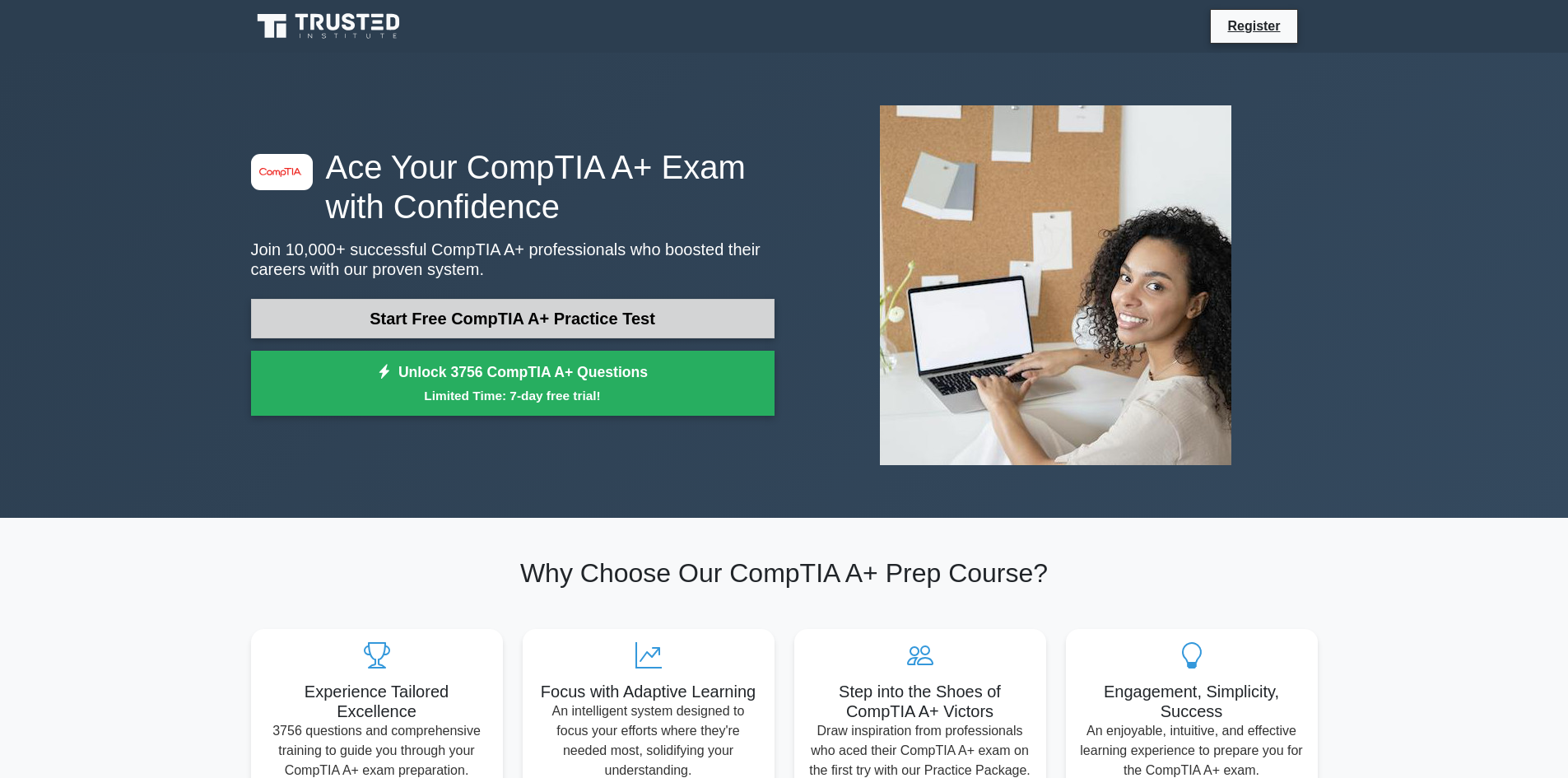
click at [572, 334] on link "Start Free CompTIA A+ Practice Test" at bounding box center [513, 318] width 524 height 40
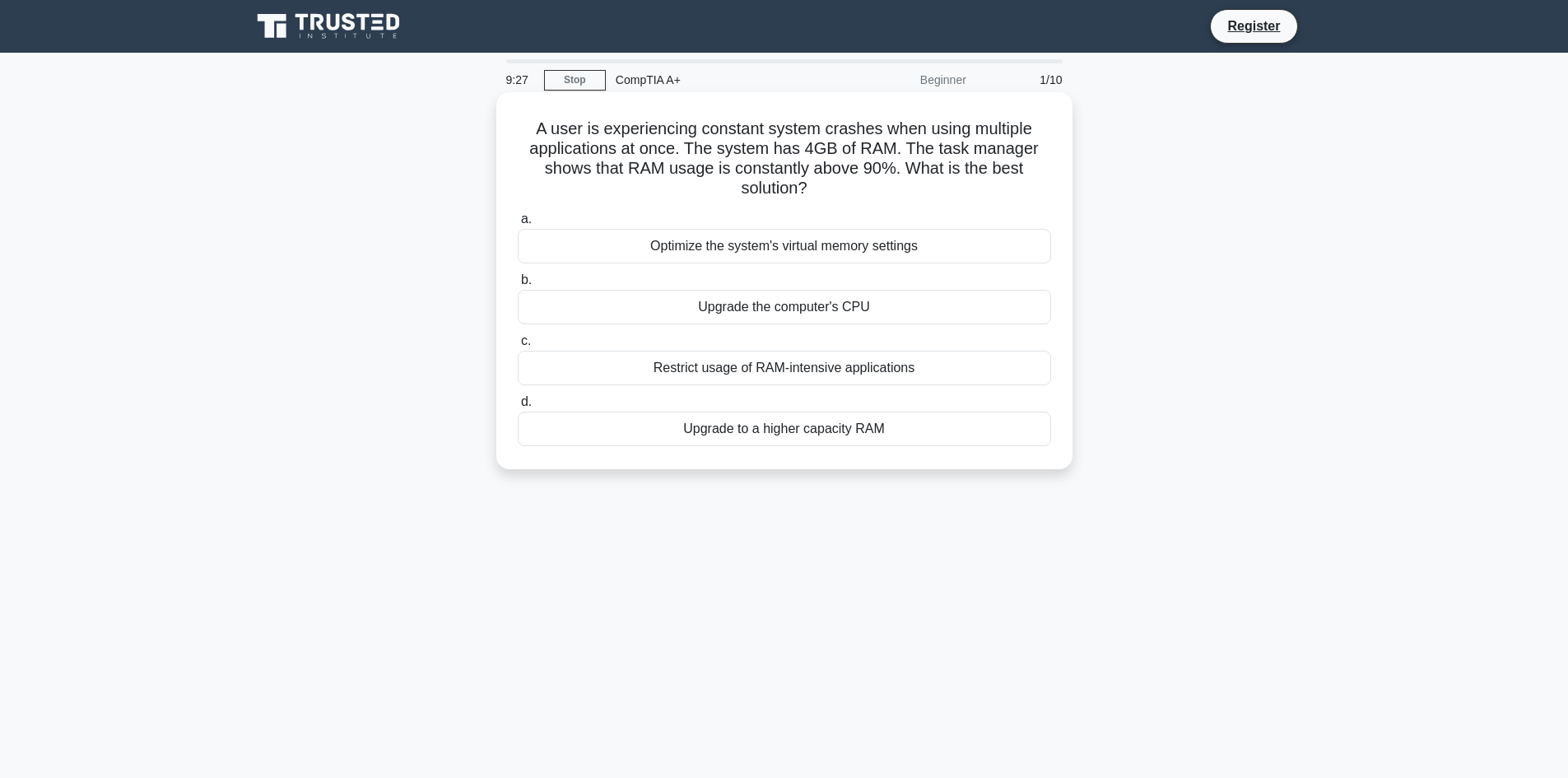
click at [561, 372] on div "Restrict usage of RAM-intensive applications" at bounding box center [785, 368] width 534 height 35
click at [518, 346] on input "c. Restrict usage of RAM-intensive applications" at bounding box center [518, 340] width 0 height 11
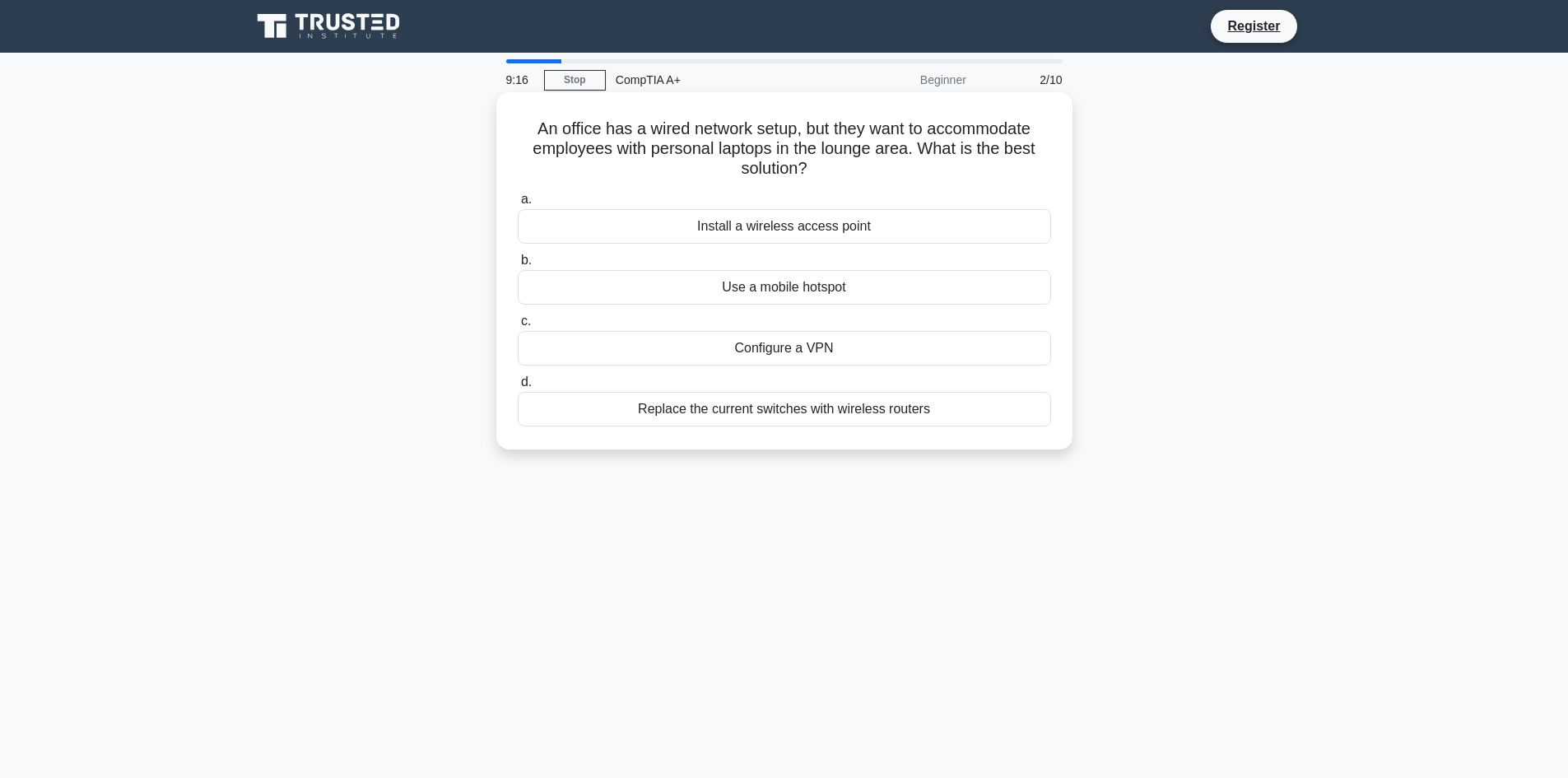
click at [632, 234] on div "Install a wireless access point" at bounding box center [785, 226] width 534 height 35
click at [518, 205] on input "a. Install a wireless access point" at bounding box center [518, 199] width 0 height 11
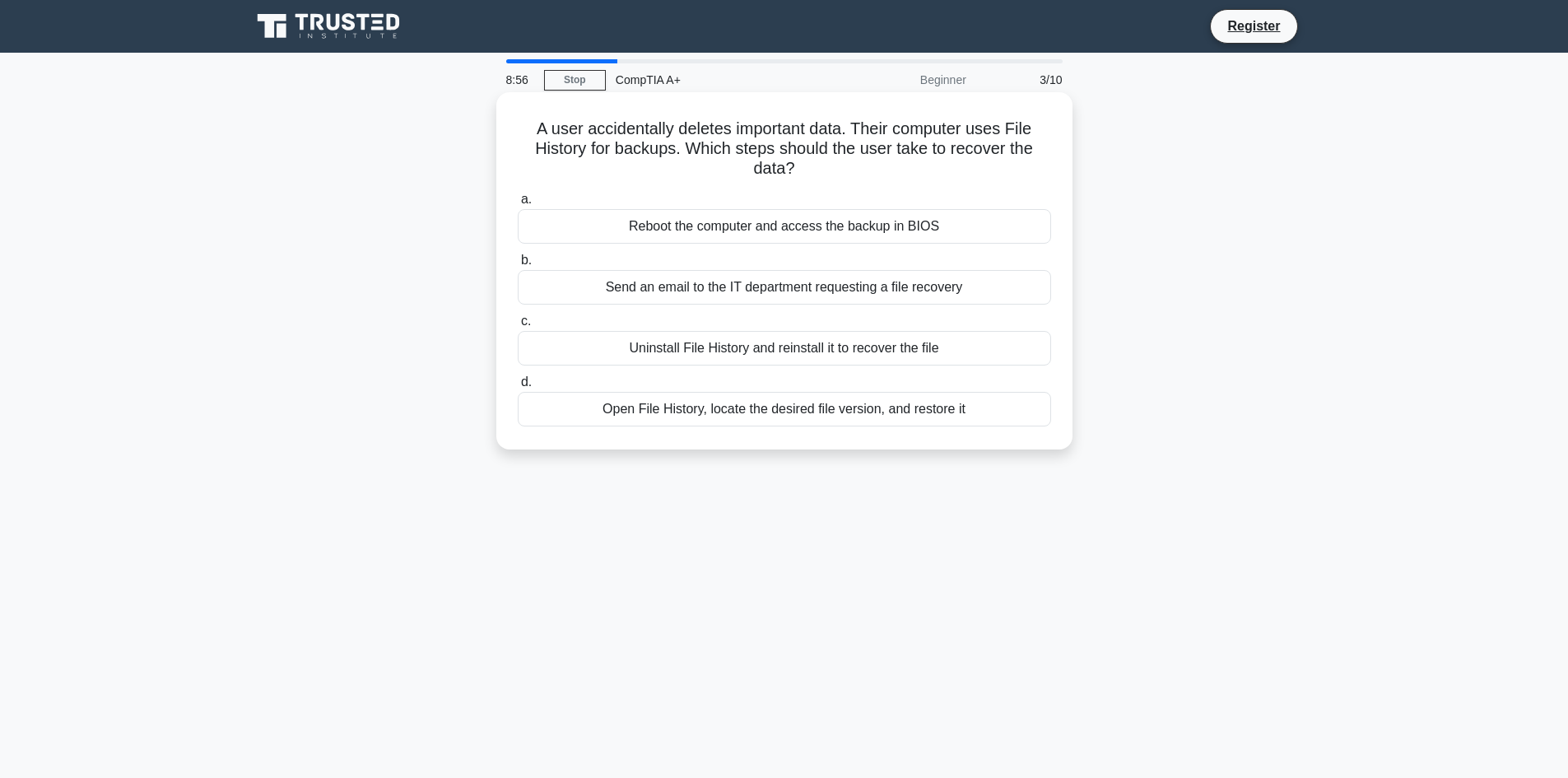
click at [594, 214] on div "Reboot the computer and access the backup in BIOS" at bounding box center [785, 226] width 534 height 35
click at [518, 205] on input "a. Reboot the computer and access the backup in BIOS" at bounding box center [518, 199] width 0 height 11
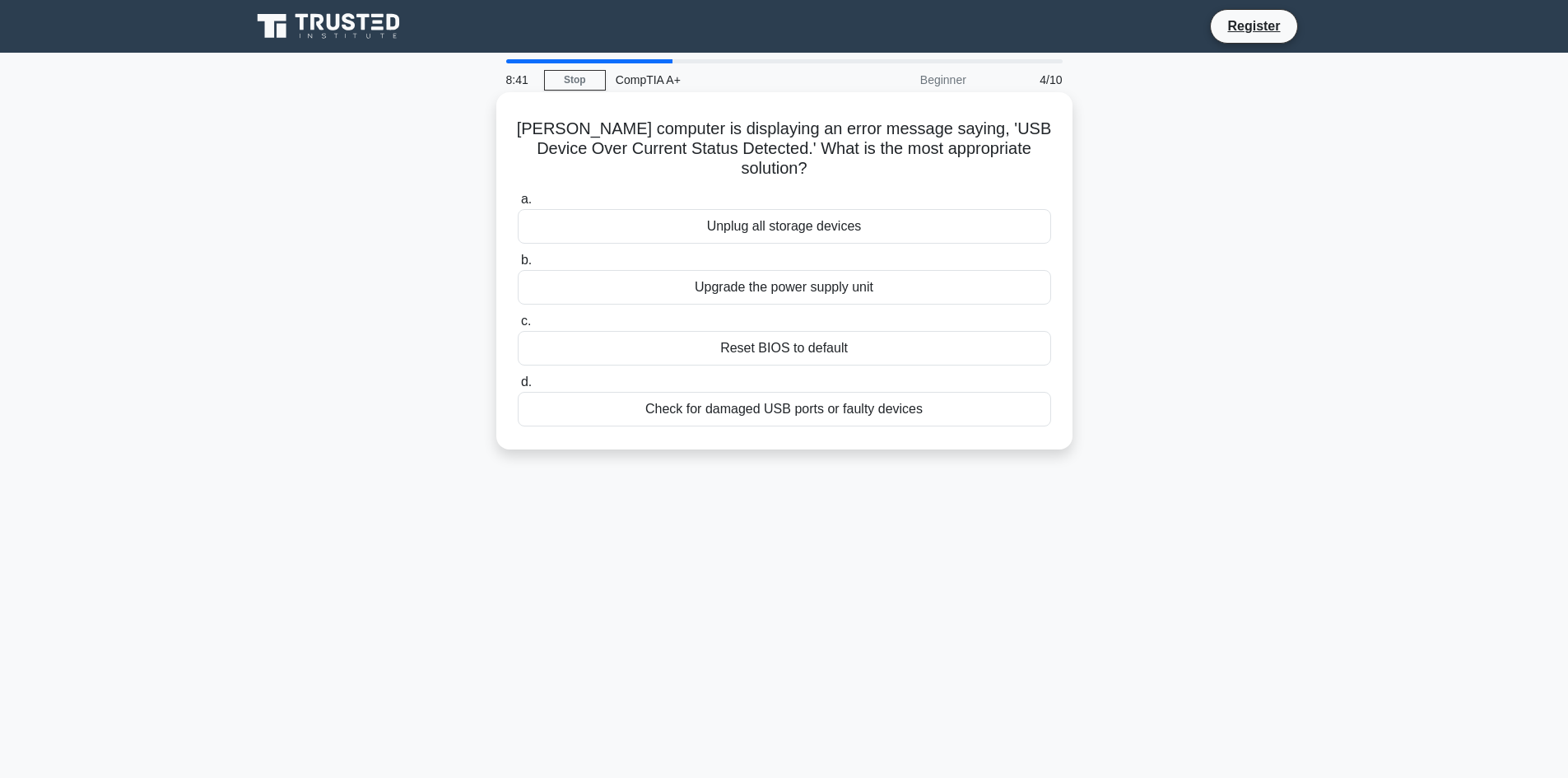
click at [559, 209] on div "Unplug all storage devices" at bounding box center [785, 226] width 534 height 35
click at [518, 205] on input "a. Unplug all storage devices" at bounding box center [518, 199] width 0 height 11
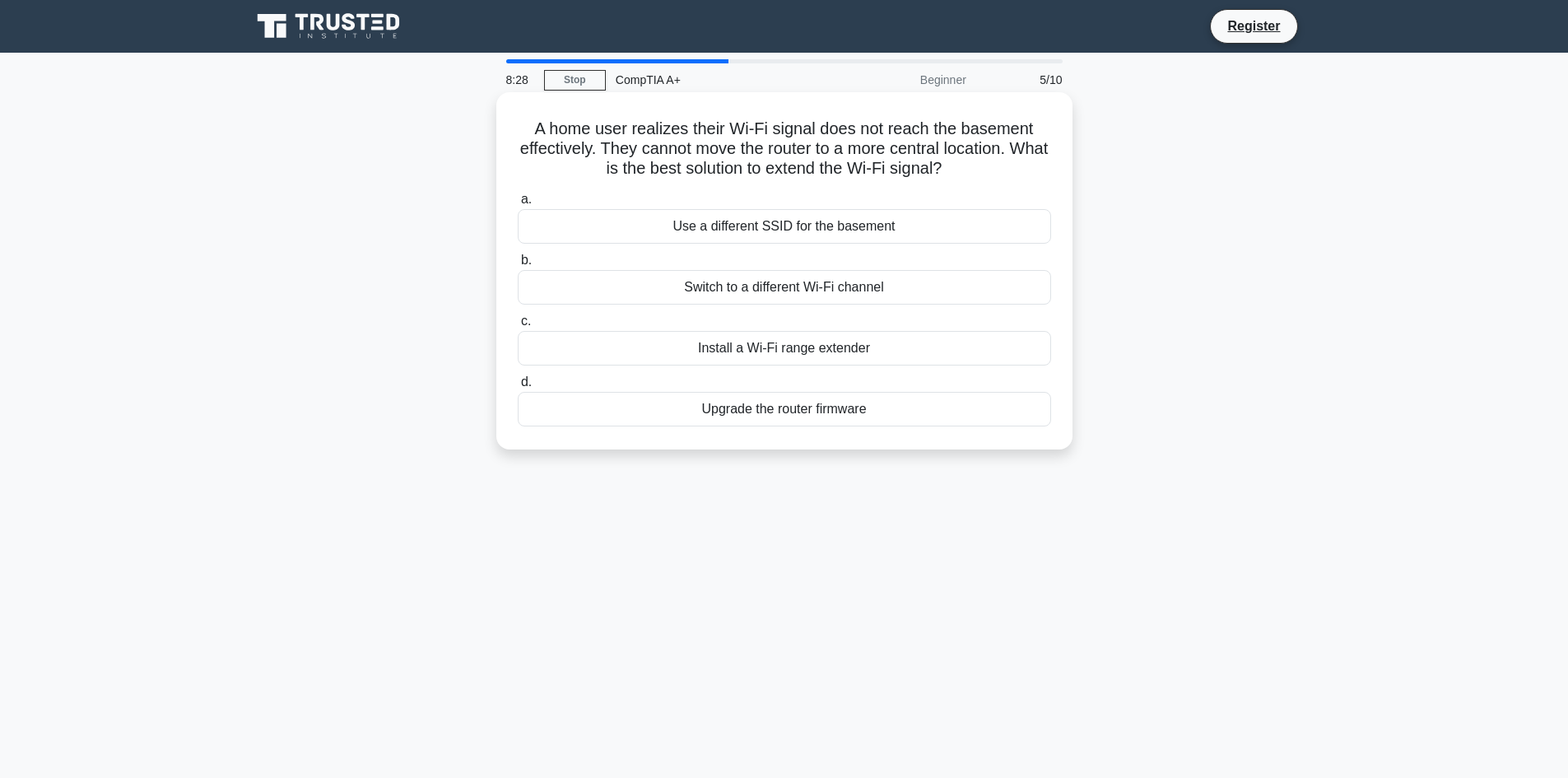
click at [604, 348] on div "Install a Wi-Fi range extender" at bounding box center [785, 348] width 534 height 35
click at [518, 327] on input "c. Install a Wi-Fi range extender" at bounding box center [518, 321] width 0 height 11
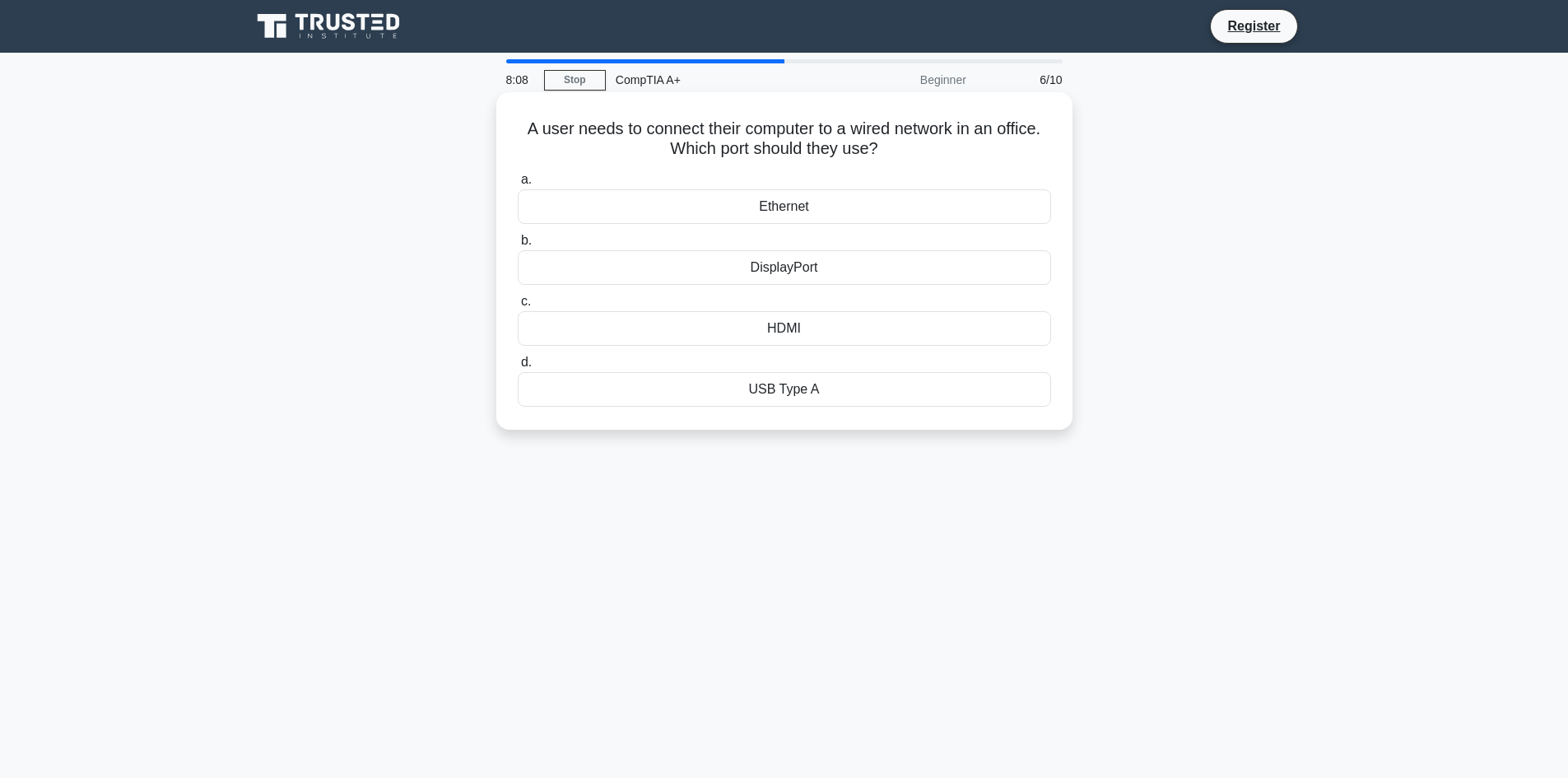
click at [634, 208] on div "Ethernet" at bounding box center [785, 207] width 534 height 35
click at [518, 185] on input "a. Ethernet" at bounding box center [518, 179] width 0 height 11
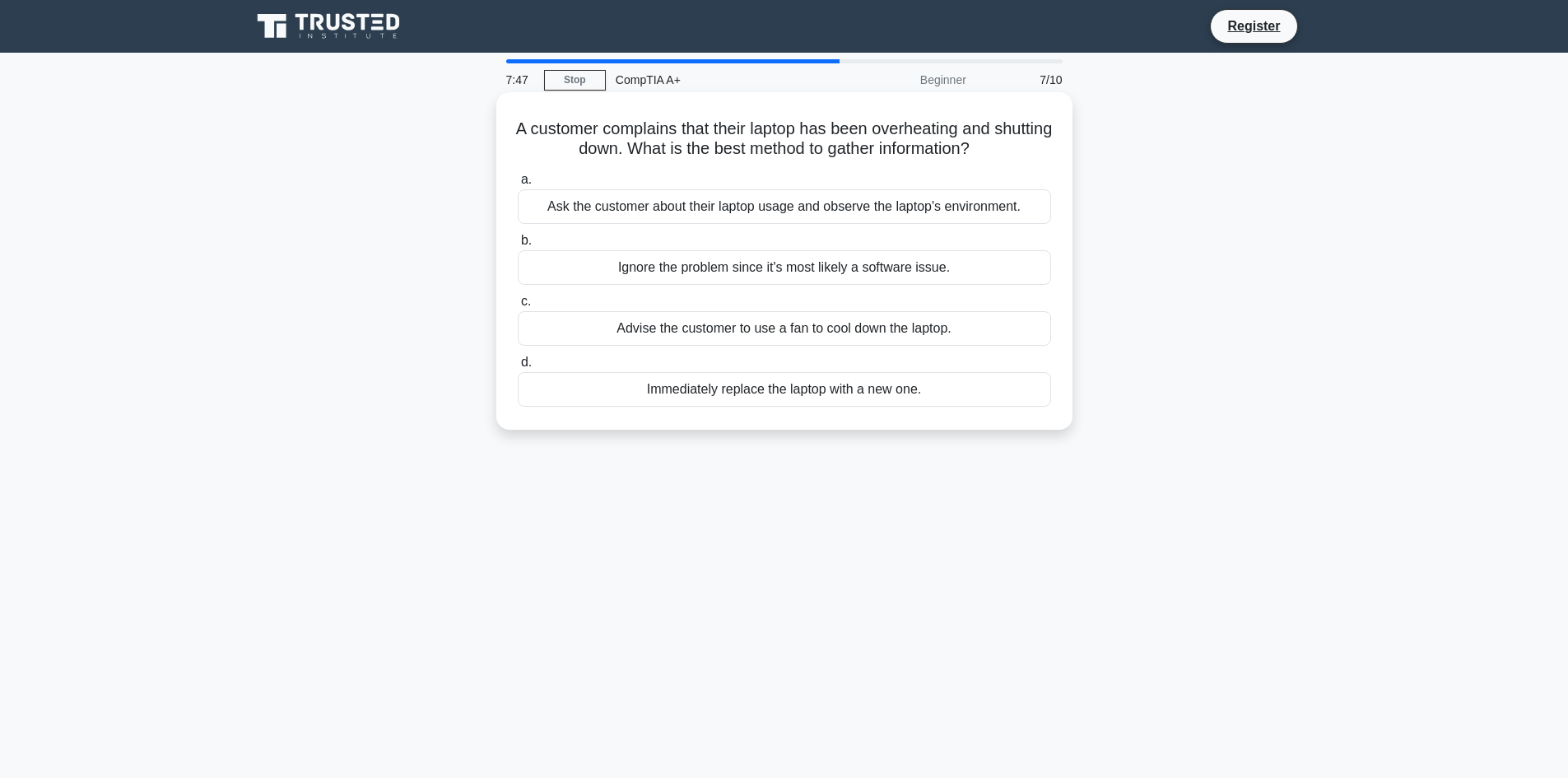
click at [545, 219] on div "Ask the customer about their laptop usage and observe the laptop's environment." at bounding box center [785, 207] width 534 height 35
click at [518, 185] on input "a. Ask the customer about their laptop usage and observe the laptop's environme…" at bounding box center [518, 179] width 0 height 11
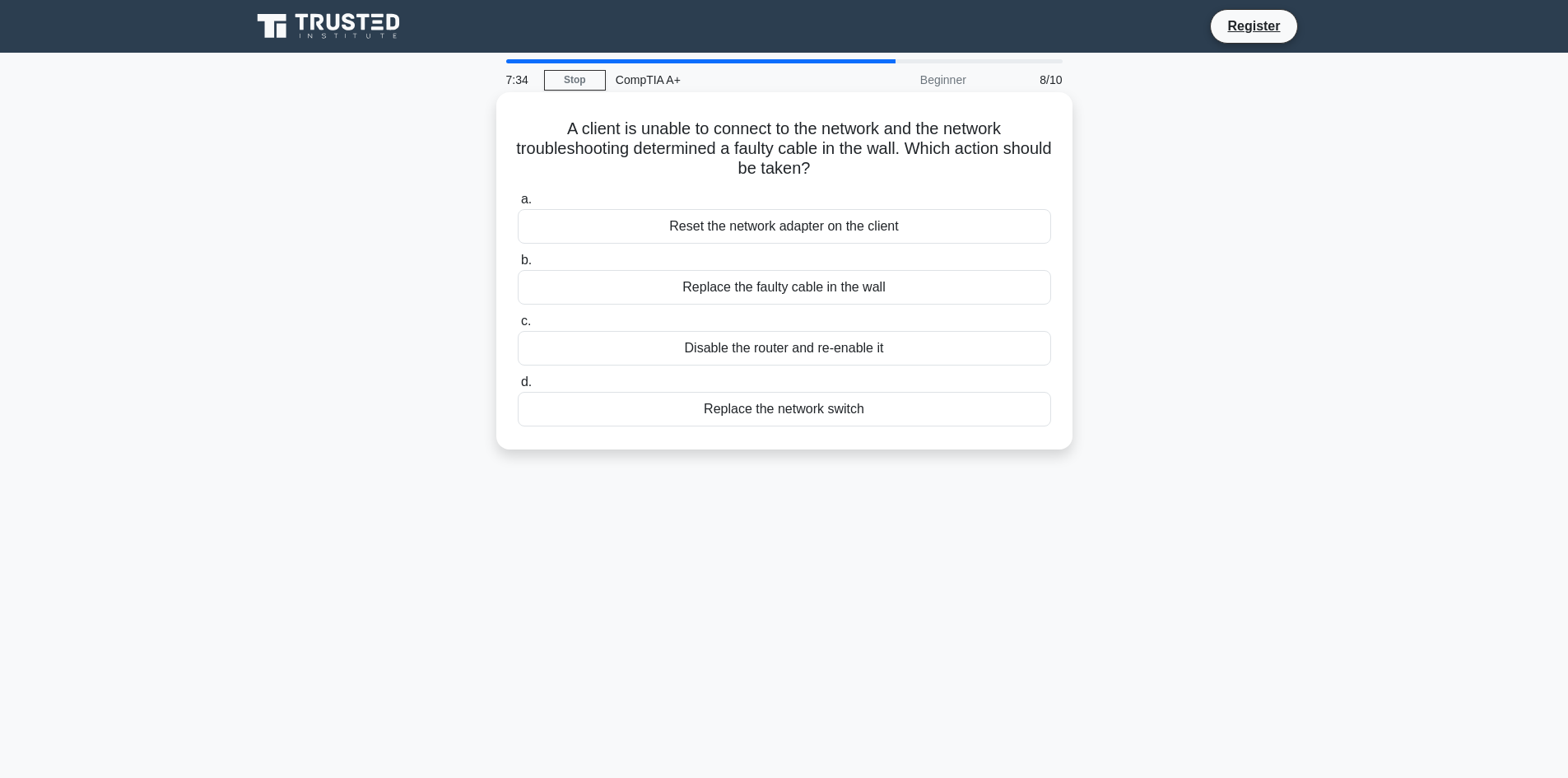
click at [616, 290] on div "Replace the faulty cable in the wall" at bounding box center [785, 287] width 534 height 35
click at [518, 266] on input "b. Replace the faulty cable in the wall" at bounding box center [518, 260] width 0 height 11
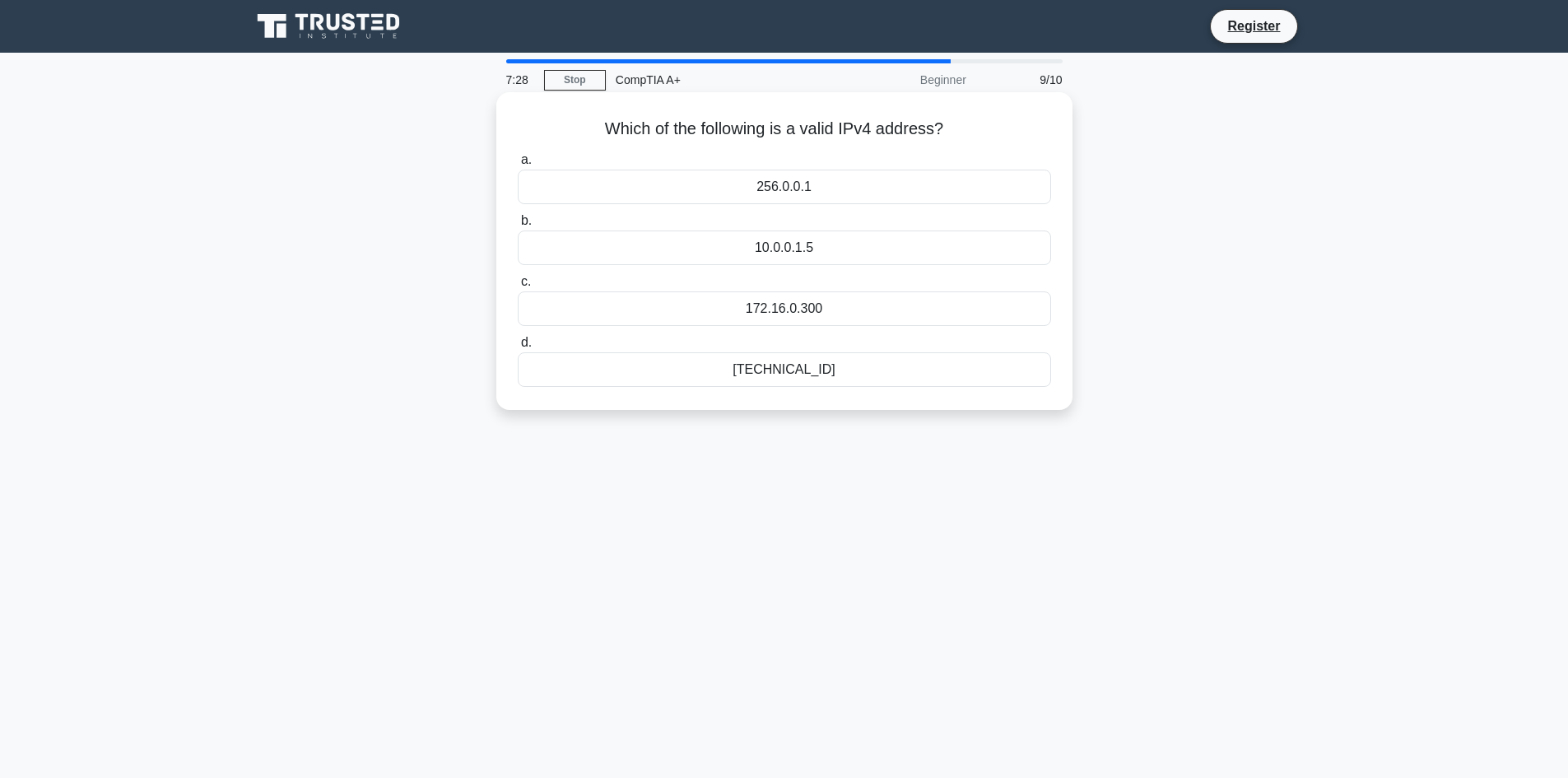
click at [697, 313] on div "172.16.0.300" at bounding box center [785, 308] width 534 height 35
click at [518, 287] on input "c. 172.16.0.300" at bounding box center [518, 281] width 0 height 11
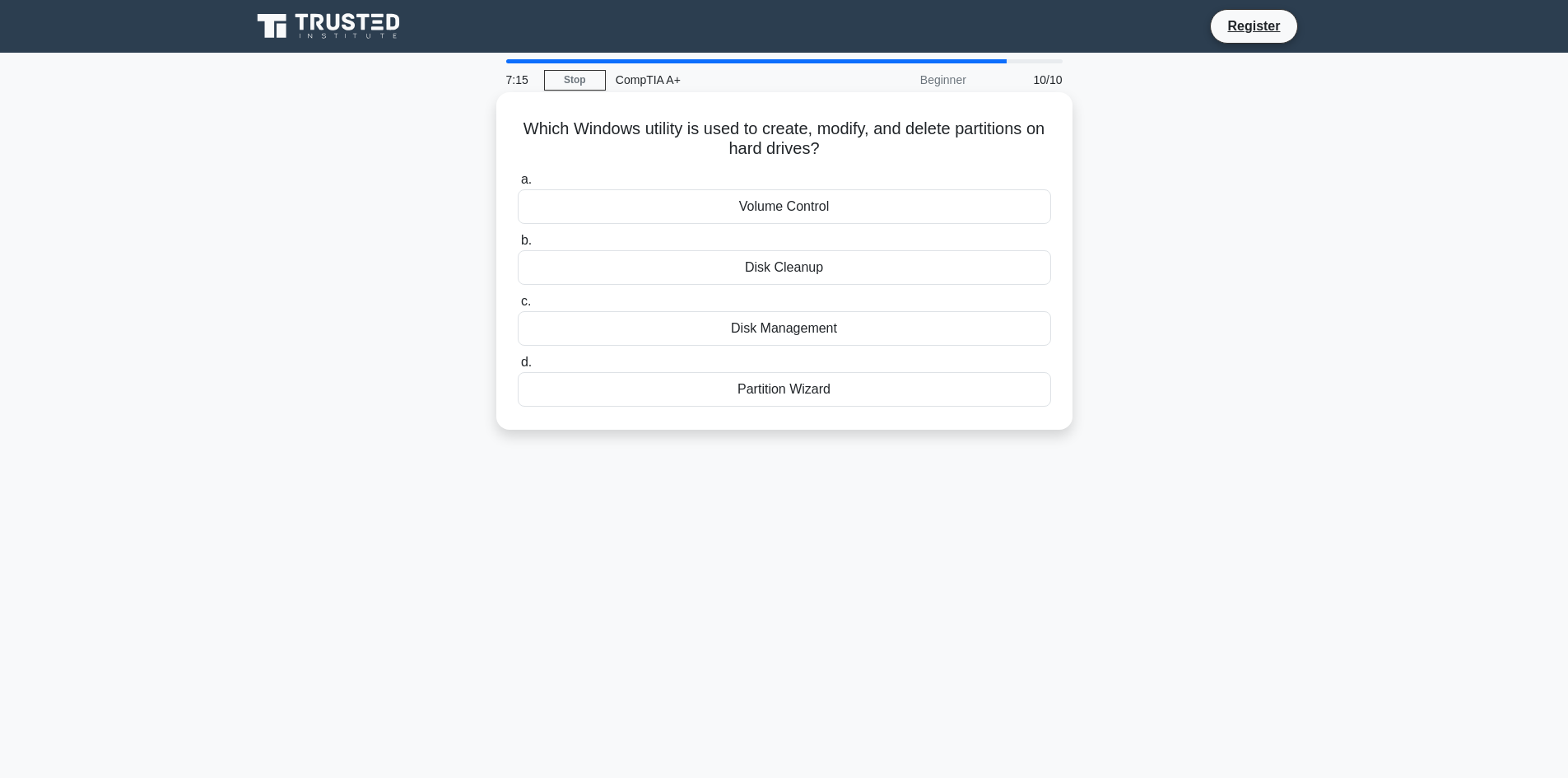
click at [710, 341] on div "Disk Management" at bounding box center [785, 329] width 534 height 35
click at [518, 307] on input "c. Disk Management" at bounding box center [518, 301] width 0 height 11
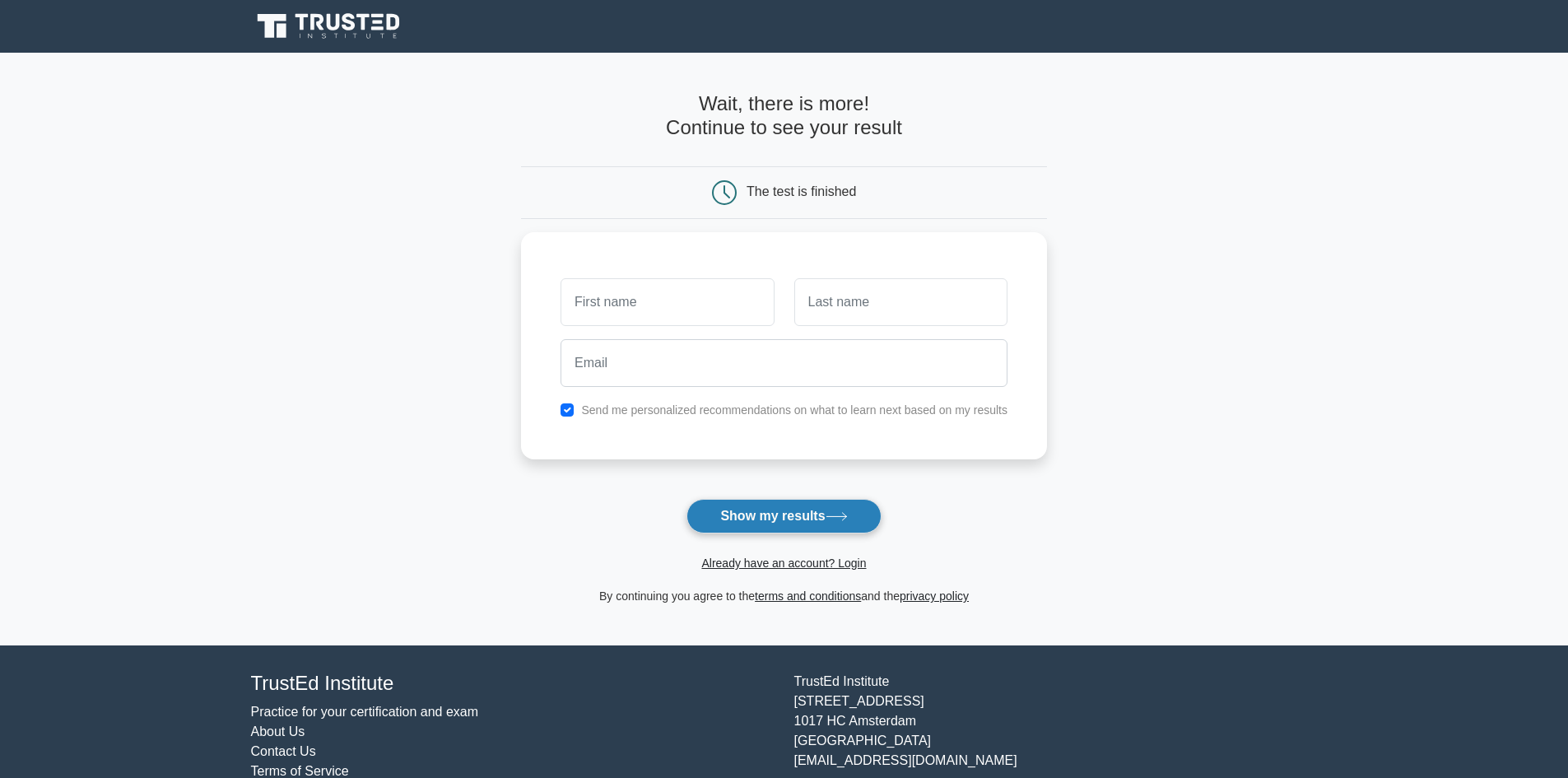
click at [729, 517] on button "Show my results" at bounding box center [783, 516] width 194 height 35
drag, startPoint x: 624, startPoint y: 511, endPoint x: 683, endPoint y: 565, distance: 80.0
click at [624, 513] on form "Wait, there is more! Continue to see your result The test is finished and the" at bounding box center [784, 348] width 526 height 513
